Goal: Task Accomplishment & Management: Manage account settings

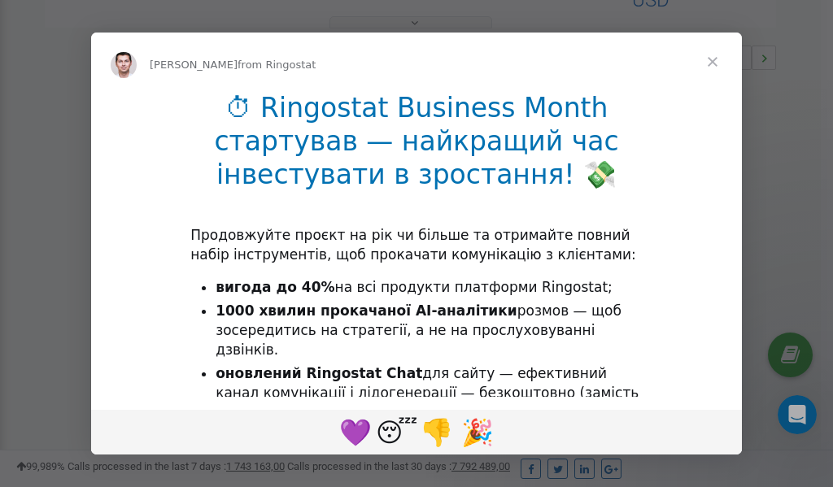
click at [712, 63] on span "Close" at bounding box center [712, 62] width 59 height 59
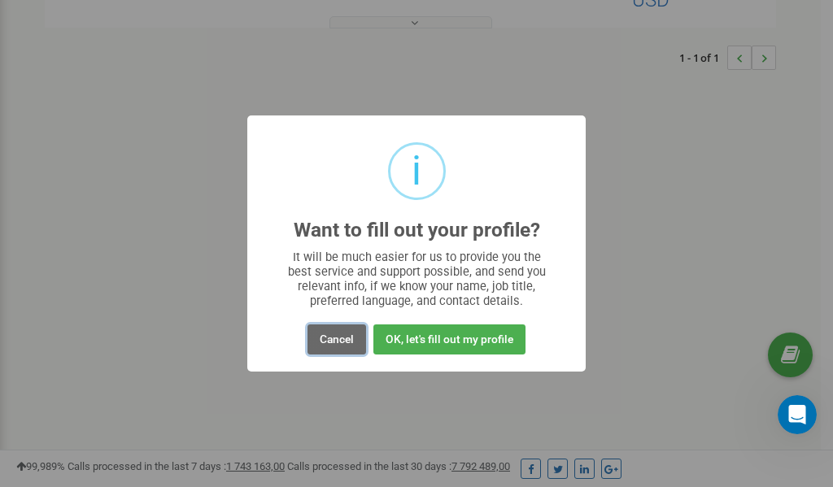
click at [333, 335] on button "Cancel" at bounding box center [336, 340] width 59 height 30
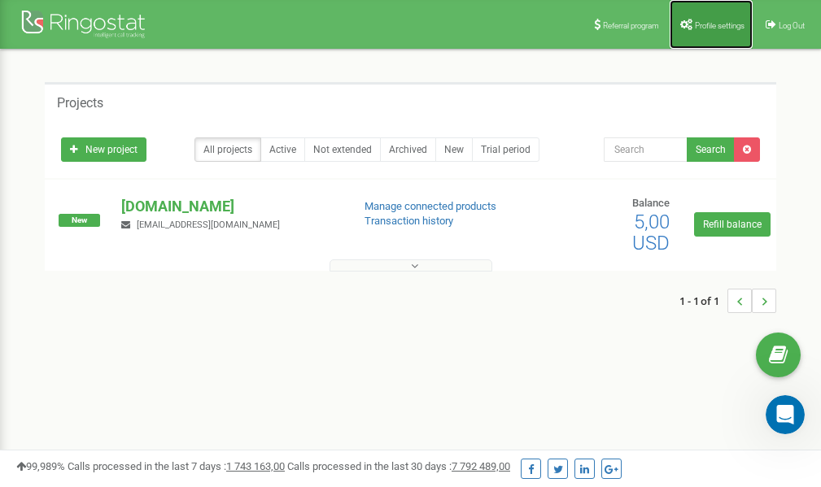
click at [721, 22] on span "Profile settings" at bounding box center [720, 25] width 50 height 9
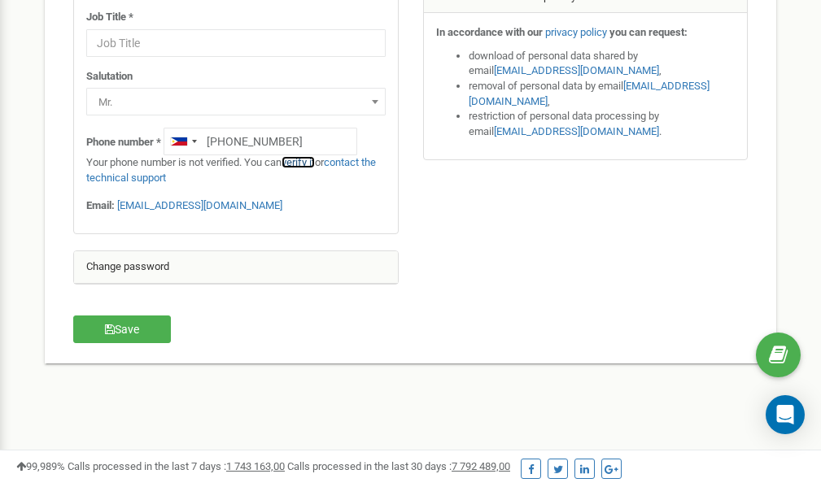
click at [304, 163] on link "verify it" at bounding box center [297, 162] width 33 height 12
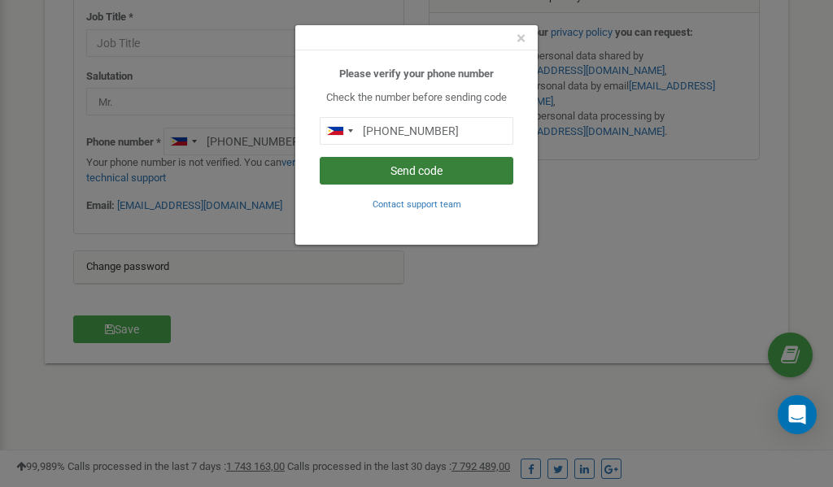
click at [413, 173] on button "Send code" at bounding box center [417, 171] width 194 height 28
